Goal: Task Accomplishment & Management: Manage account settings

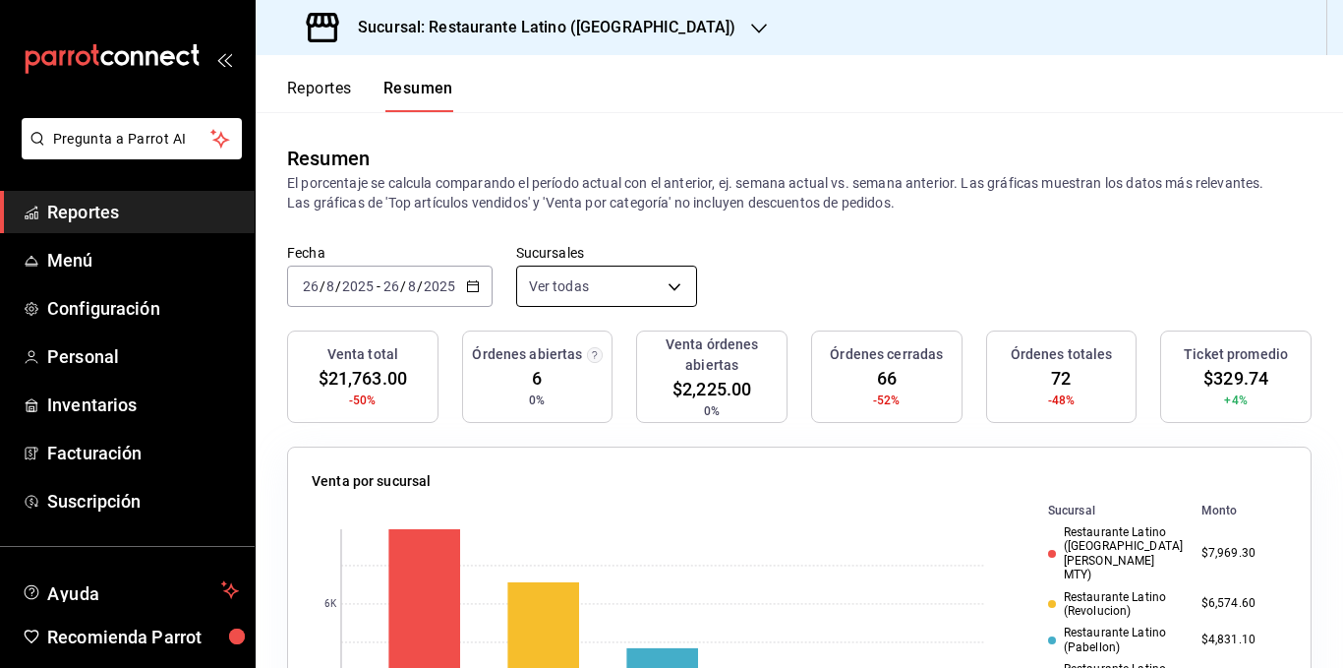
click at [669, 283] on body "Pregunta a Parrot AI Reportes Menú Configuración Personal Inventarios Facturaci…" at bounding box center [671, 334] width 1343 height 668
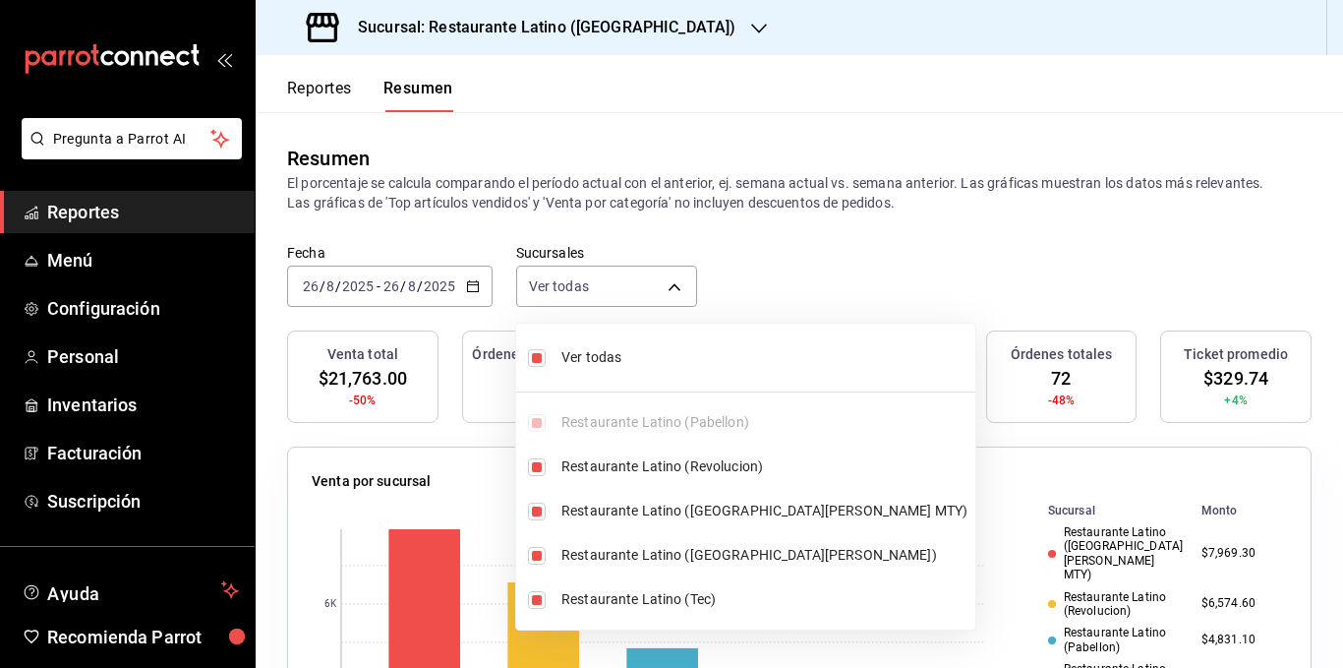
click at [620, 361] on span "Ver todas" at bounding box center [765, 357] width 406 height 21
type input "[object Object]"
checkbox input "false"
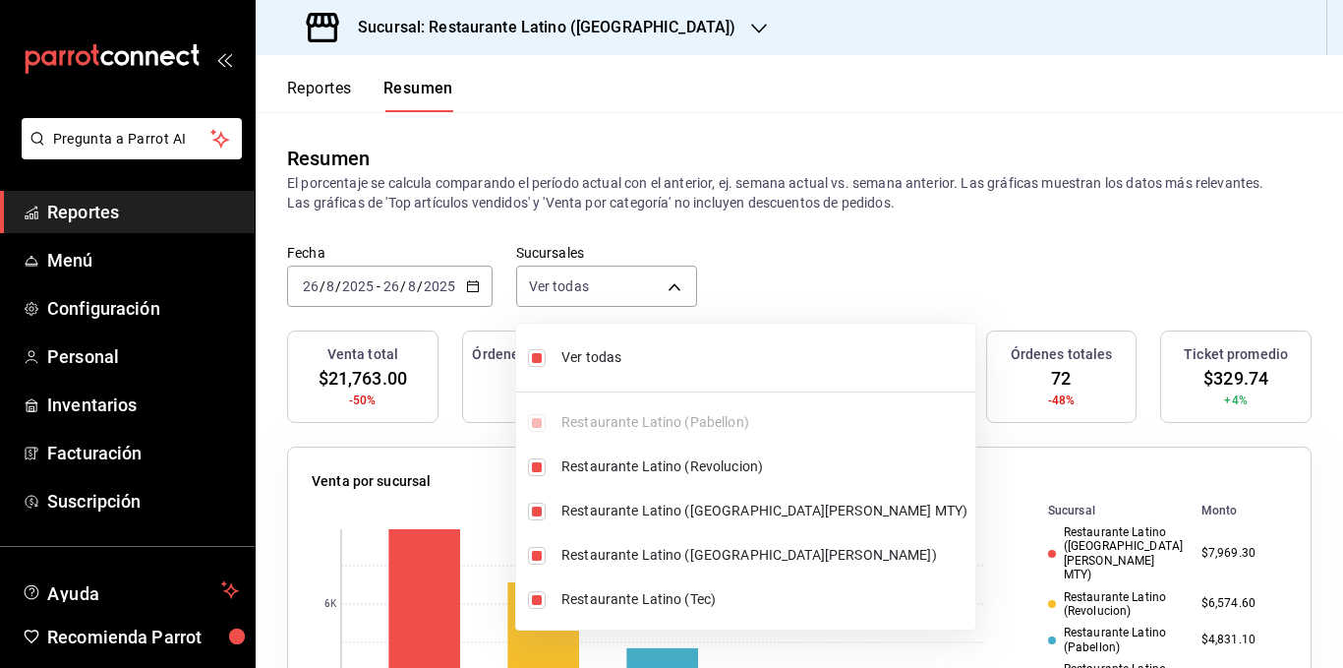
checkbox input "false"
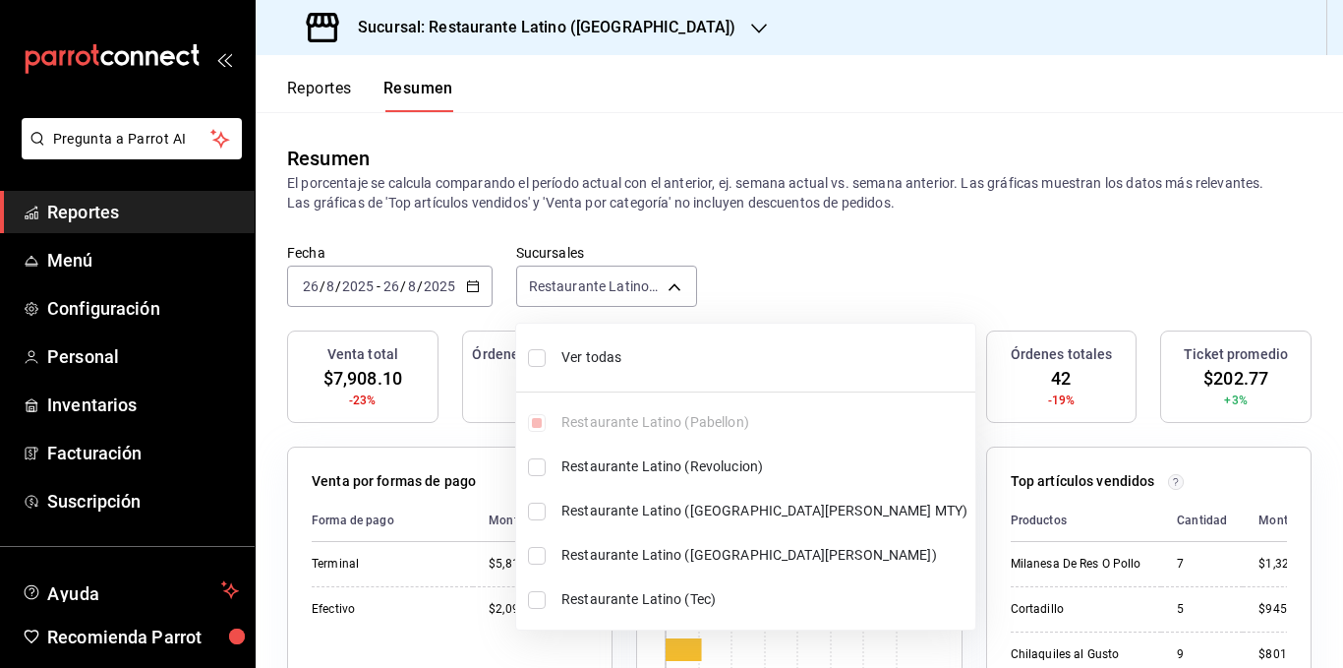
click at [610, 363] on span "Ver todas" at bounding box center [765, 357] width 406 height 21
type input "[object Object],[object Object],[object Object],[object Object],[object Object]"
checkbox input "true"
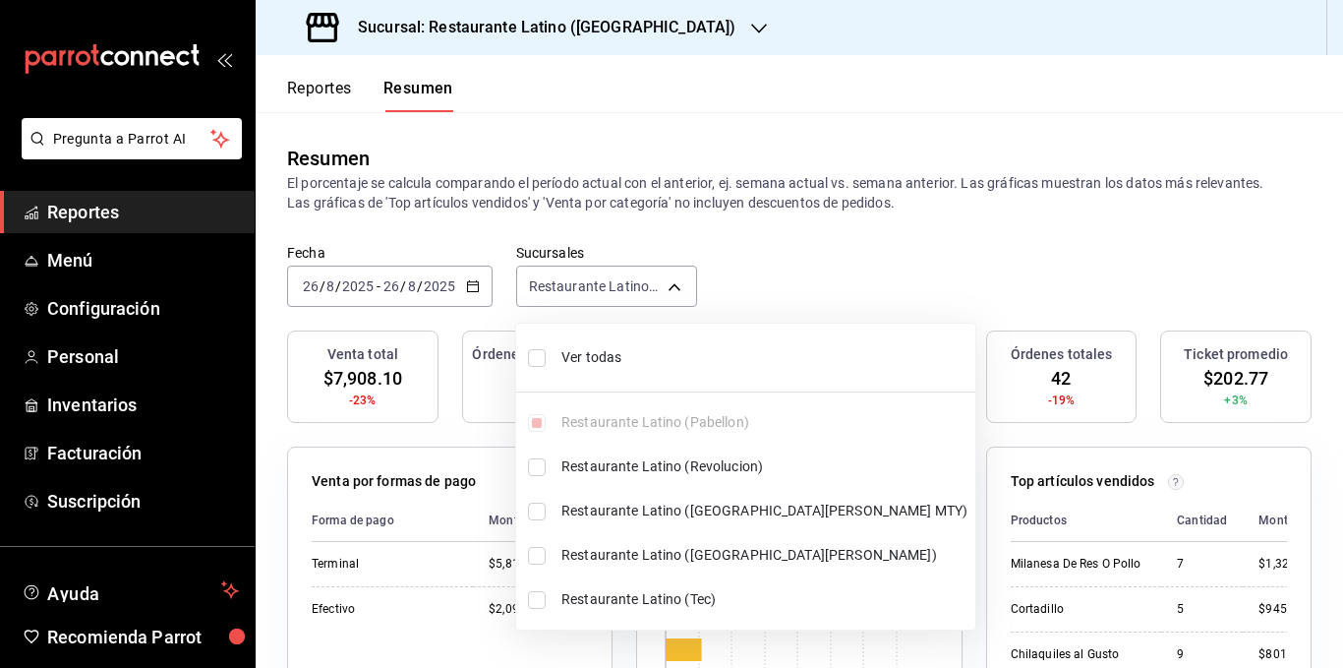
checkbox input "true"
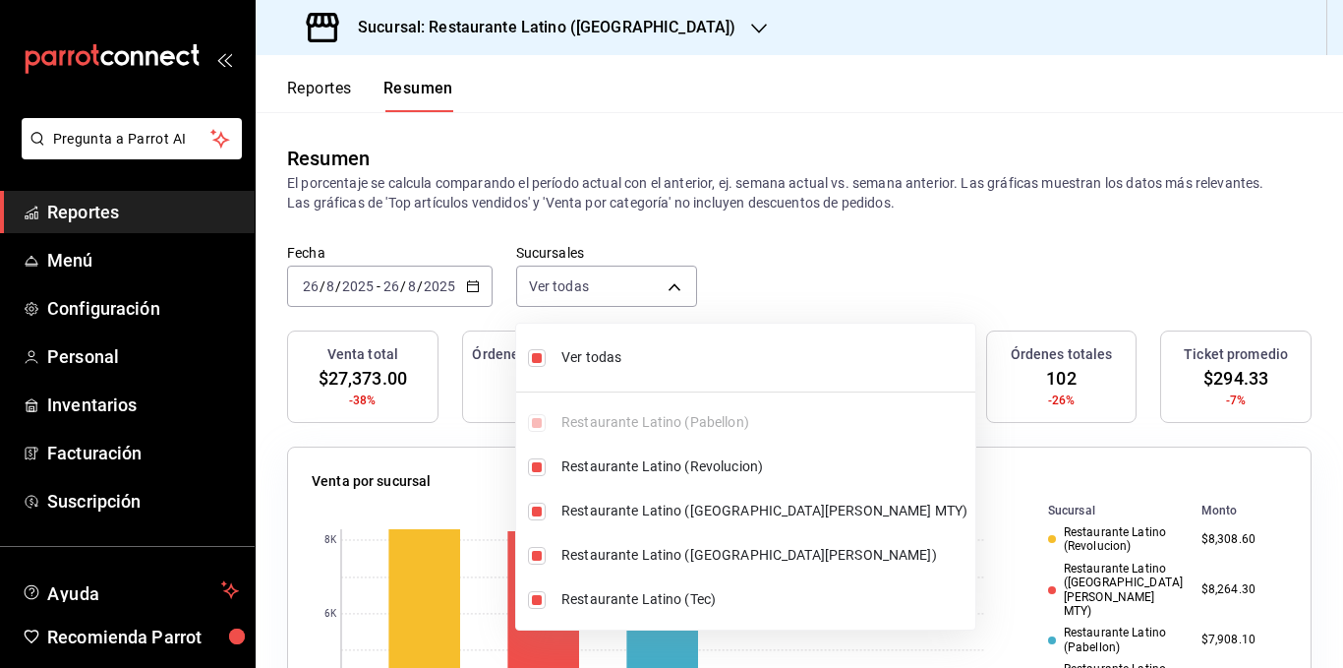
click at [598, 190] on div at bounding box center [671, 334] width 1343 height 668
